Goal: Task Accomplishment & Management: Manage account settings

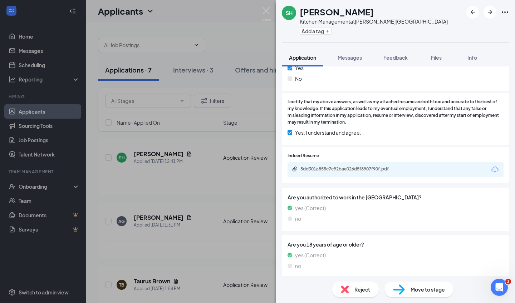
scroll to position [269, 0]
click at [350, 167] on div "5dd301a855c7c92bae026d5f8907f90f.pdf" at bounding box center [350, 170] width 100 height 6
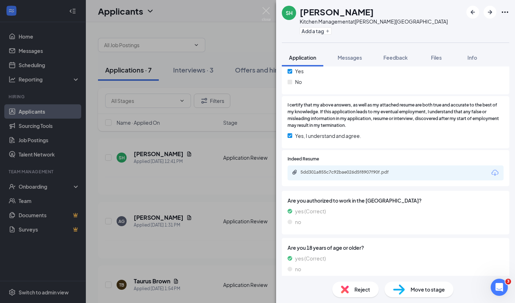
click at [360, 290] on span "Reject" at bounding box center [362, 289] width 16 height 8
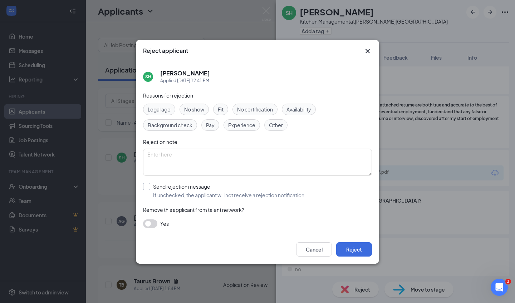
click at [148, 186] on div at bounding box center [146, 186] width 7 height 7
click at [148, 186] on input "Send rejection message If unchecked, the applicant will not receive a rejection…" at bounding box center [224, 191] width 163 height 16
checkbox input "true"
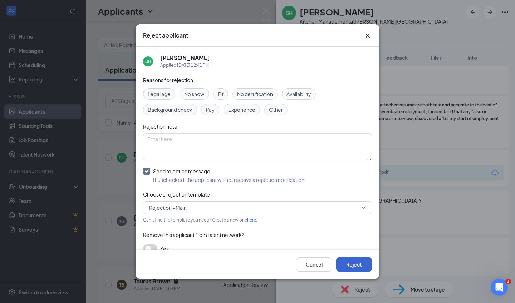
click at [356, 267] on button "Reject" at bounding box center [354, 264] width 36 height 14
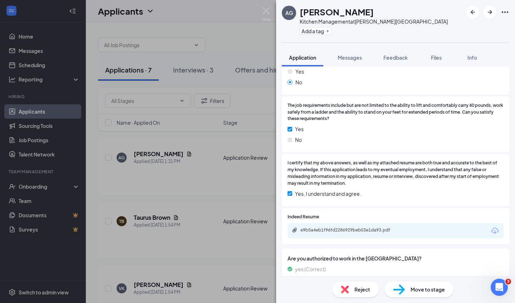
scroll to position [225, 0]
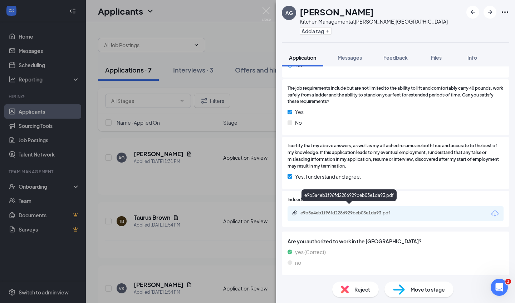
click at [349, 210] on div "e9b5a4eb1f96fd2286929beb03e1da93.pdf" at bounding box center [350, 213] width 100 height 6
click at [361, 288] on span "Reject" at bounding box center [362, 289] width 16 height 8
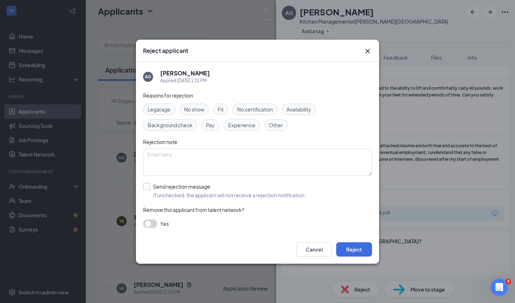
click at [147, 185] on input "Send rejection message If unchecked, the applicant will not receive a rejection…" at bounding box center [224, 191] width 163 height 16
checkbox input "true"
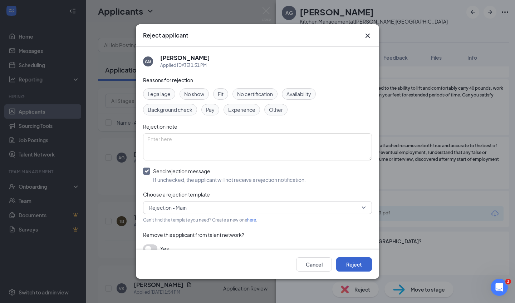
click at [354, 264] on button "Reject" at bounding box center [354, 264] width 36 height 14
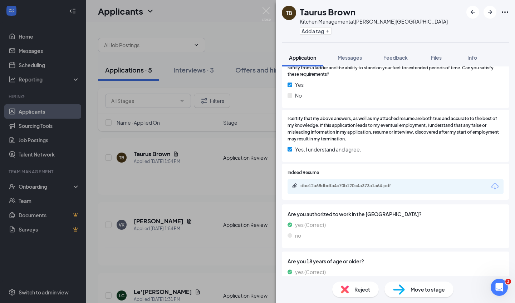
scroll to position [253, 0]
click at [349, 183] on div "dbe12a68dbdfa4c70b120c4a373a1a64.pdf" at bounding box center [350, 186] width 100 height 6
click at [357, 292] on span "Reject" at bounding box center [362, 289] width 16 height 8
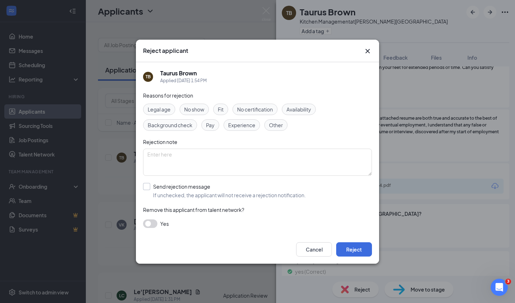
click at [146, 187] on input "Send rejection message If unchecked, the applicant will not receive a rejection…" at bounding box center [224, 191] width 163 height 16
checkbox input "true"
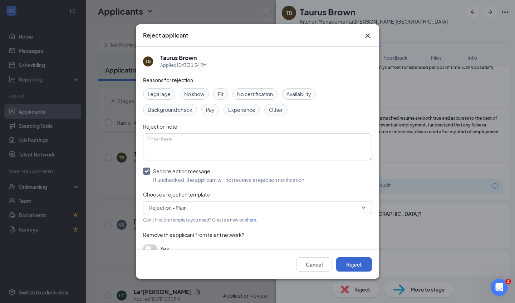
click at [353, 263] on button "Reject" at bounding box center [354, 264] width 36 height 14
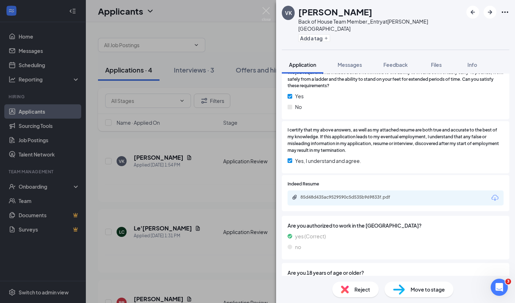
scroll to position [268, 0]
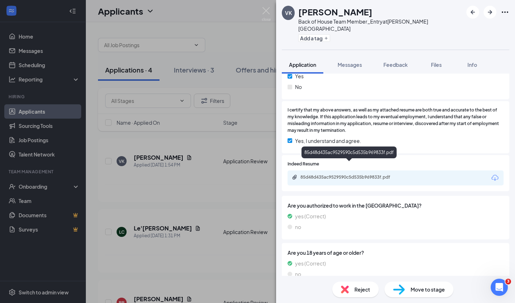
click at [369, 174] on div "85d48d435ac9529590c5d535b969833f.pdf" at bounding box center [350, 177] width 100 height 6
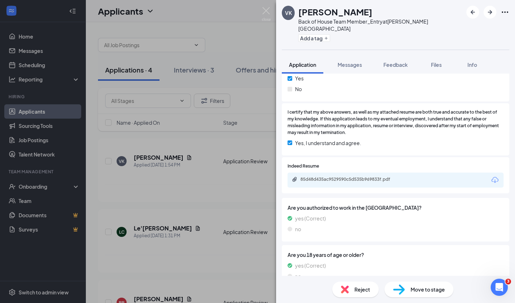
click at [361, 288] on span "Reject" at bounding box center [362, 289] width 16 height 8
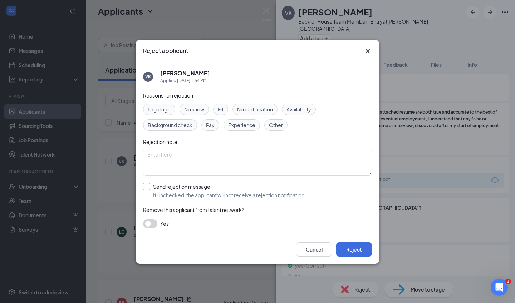
click at [148, 186] on div at bounding box center [146, 186] width 7 height 7
click at [148, 186] on input "Send rejection message If unchecked, the applicant will not receive a rejection…" at bounding box center [224, 191] width 163 height 16
checkbox input "true"
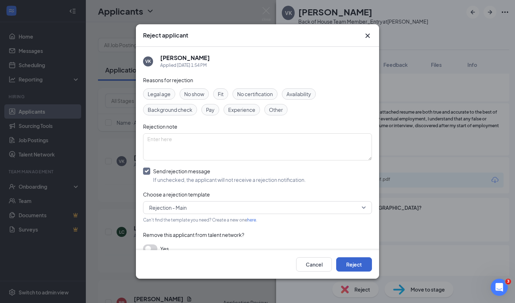
click at [358, 265] on button "Reject" at bounding box center [354, 264] width 36 height 14
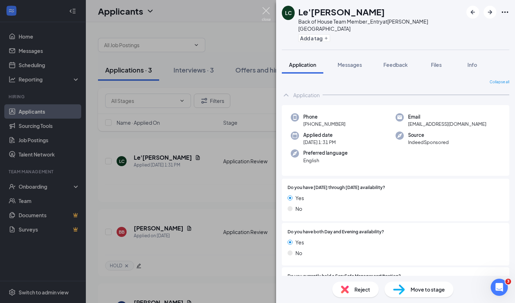
click at [265, 12] on img at bounding box center [266, 14] width 9 height 14
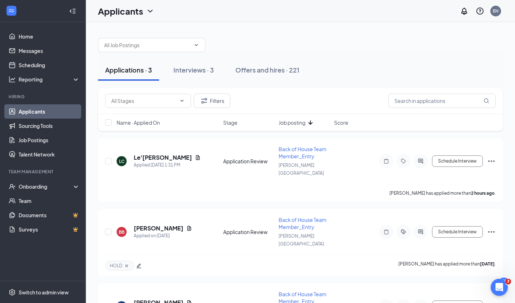
click at [300, 122] on span "Job posting" at bounding box center [291, 122] width 27 height 7
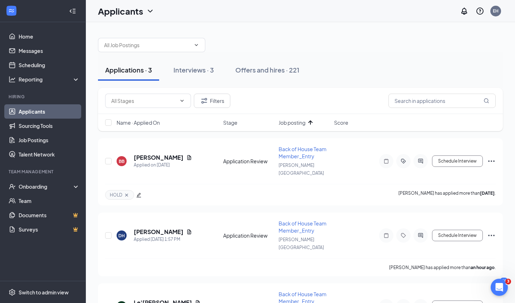
click at [300, 122] on span "Job posting" at bounding box center [291, 122] width 27 height 7
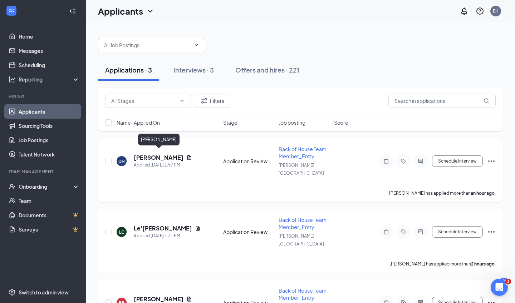
click at [171, 156] on h5 "[PERSON_NAME]" at bounding box center [159, 158] width 50 height 8
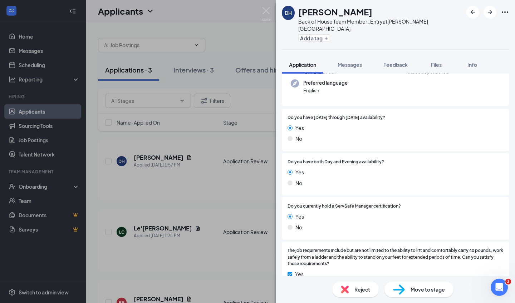
scroll to position [76, 0]
